Goal: Information Seeking & Learning: Learn about a topic

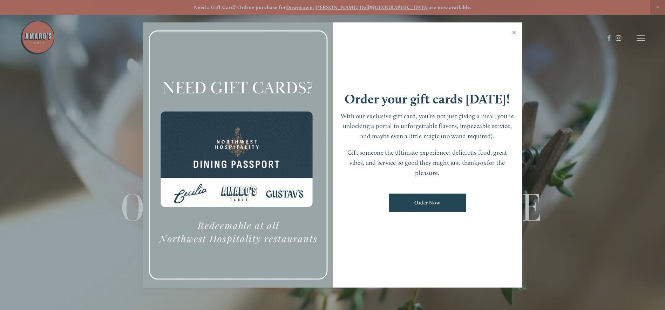
click at [513, 31] on link "Close" at bounding box center [514, 33] width 14 height 20
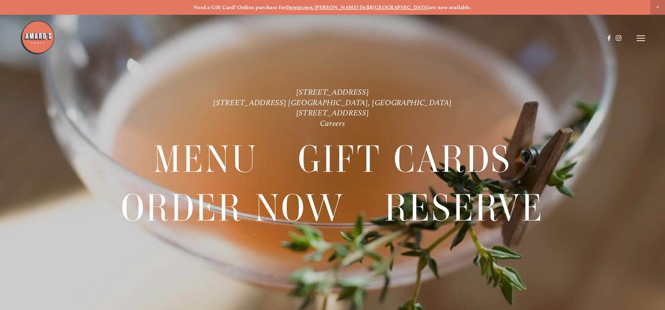
click at [313, 7] on strong "Downtown" at bounding box center [299, 7] width 27 height 6
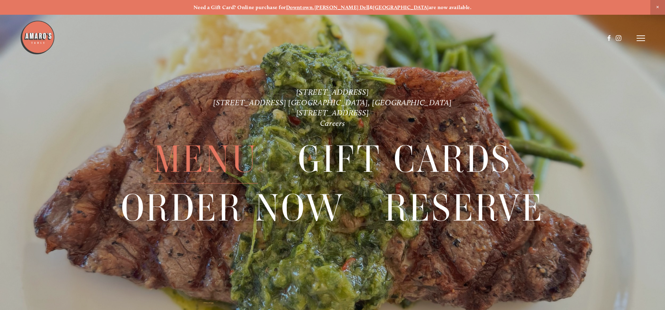
click at [205, 162] on span "Menu" at bounding box center [205, 159] width 104 height 48
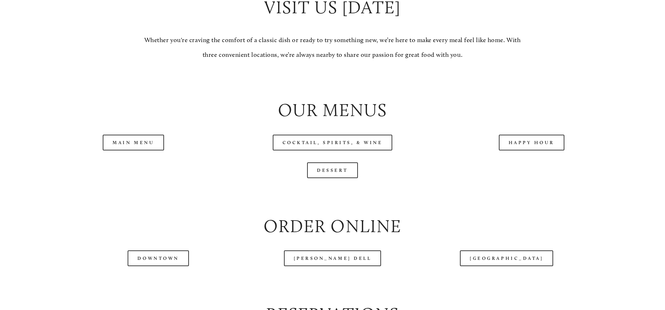
scroll to position [736, 0]
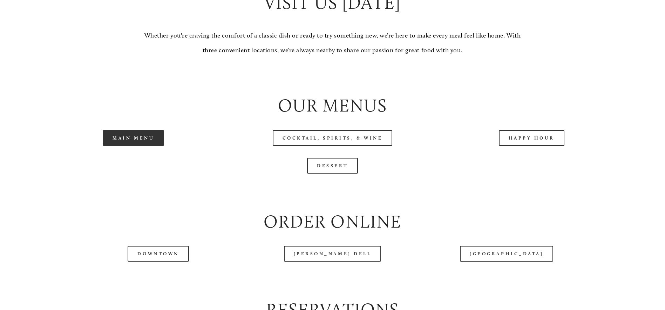
click at [149, 146] on link "Main Menu" at bounding box center [133, 138] width 61 height 16
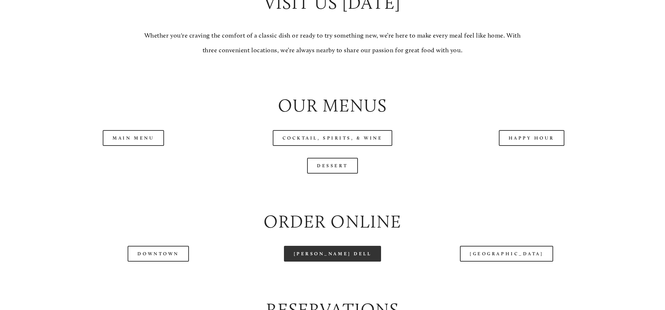
click at [329, 261] on link "[PERSON_NAME] Dell" at bounding box center [332, 254] width 97 height 16
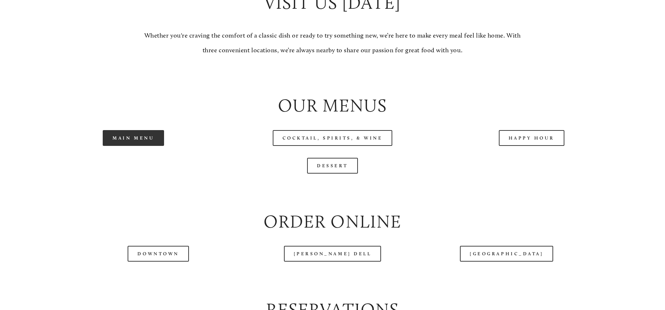
click at [150, 146] on link "Main Menu" at bounding box center [133, 138] width 61 height 16
